Goal: Task Accomplishment & Management: Manage account settings

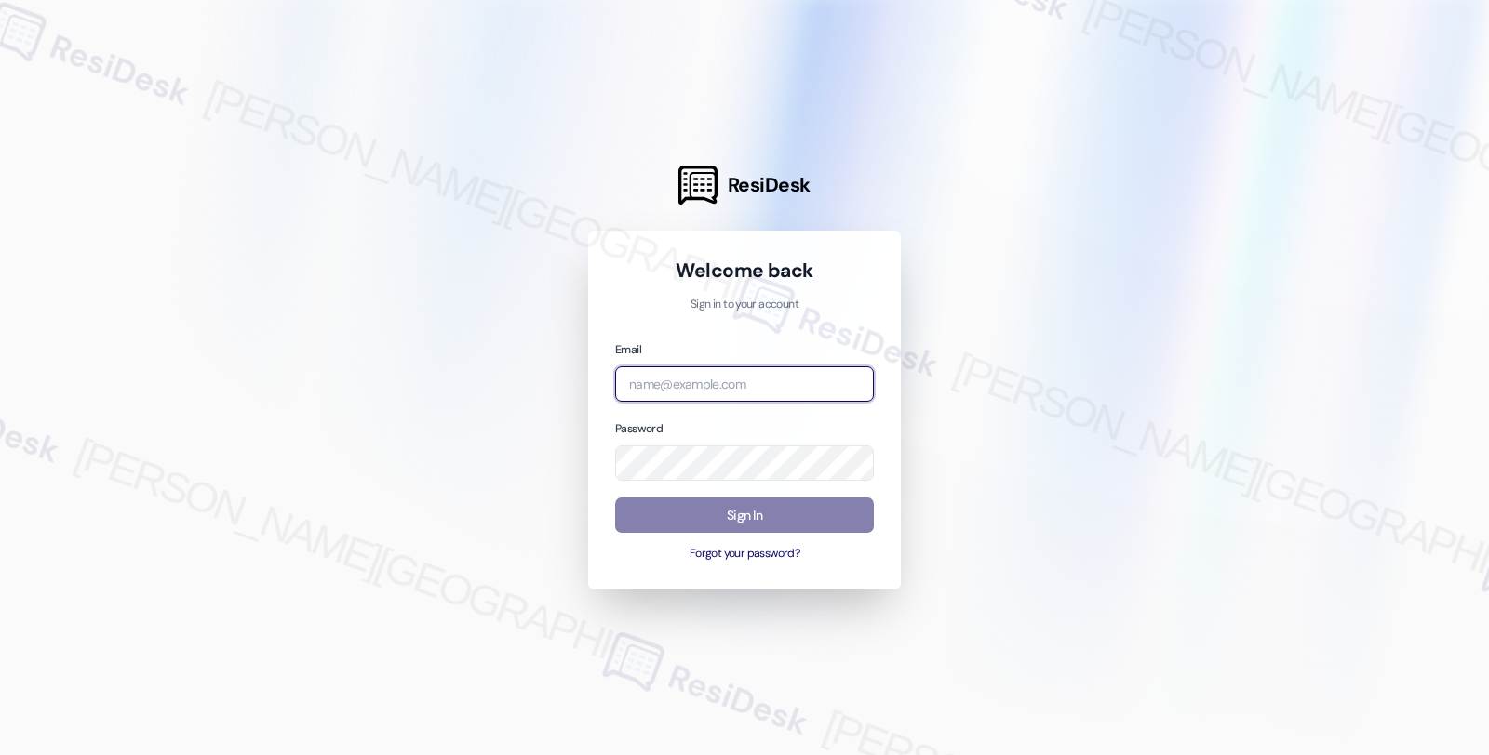
click at [694, 379] on input "email" at bounding box center [744, 385] width 259 height 36
type input "[EMAIL_ADDRESS][PERSON_NAME][DOMAIN_NAME]"
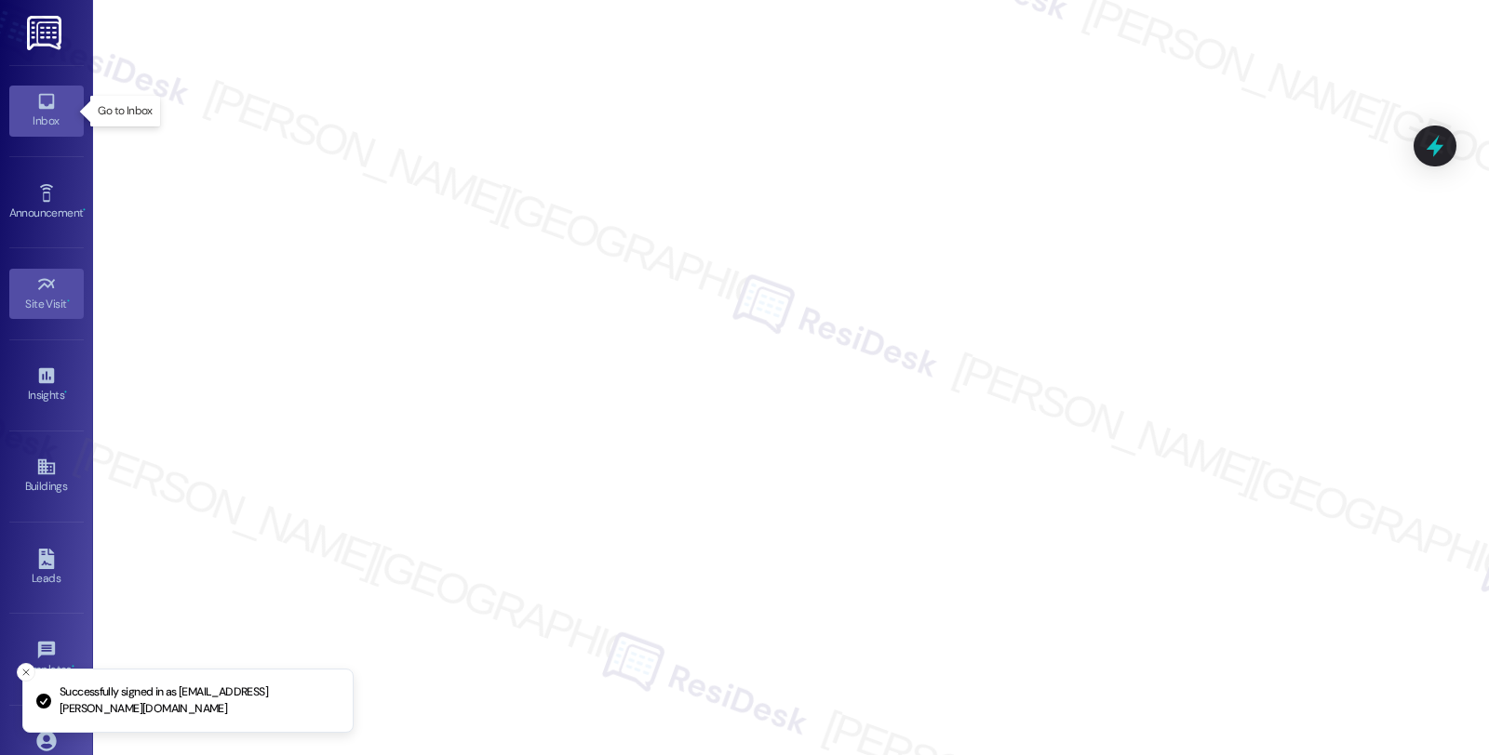
click at [59, 114] on div "Inbox" at bounding box center [46, 121] width 93 height 19
